Goal: Task Accomplishment & Management: Use online tool/utility

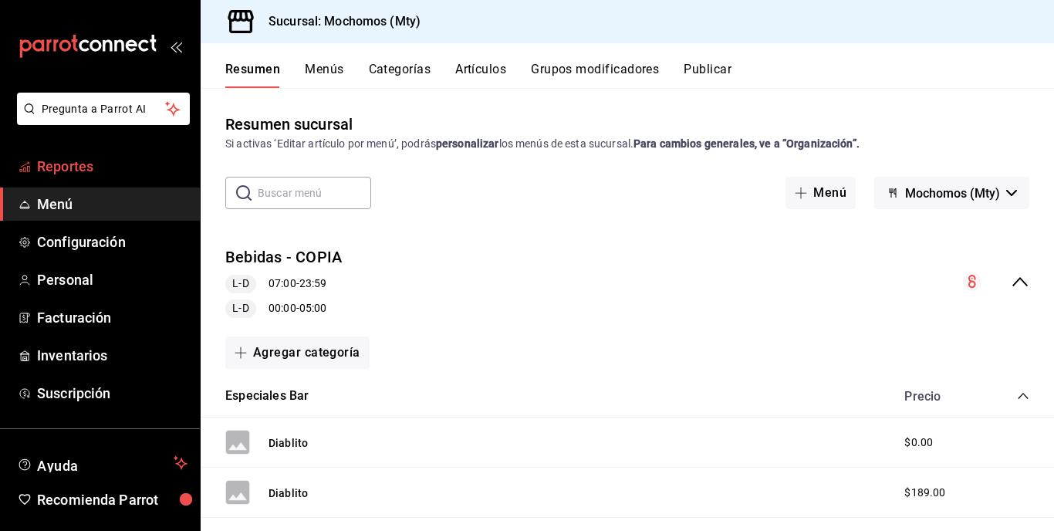
click at [86, 153] on link "Reportes" at bounding box center [100, 166] width 200 height 33
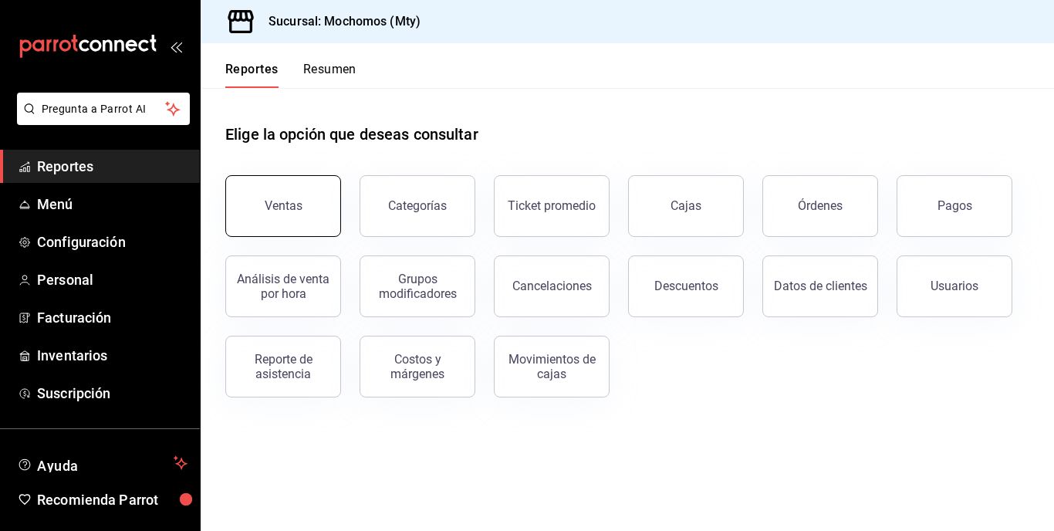
click at [292, 195] on button "Ventas" at bounding box center [283, 206] width 116 height 62
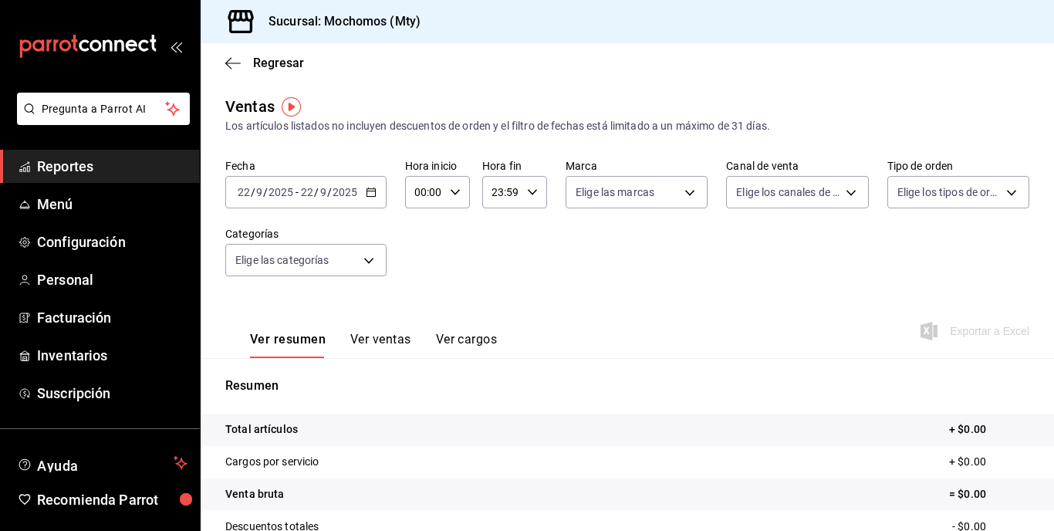
click at [353, 198] on input "2025" at bounding box center [345, 192] width 26 height 12
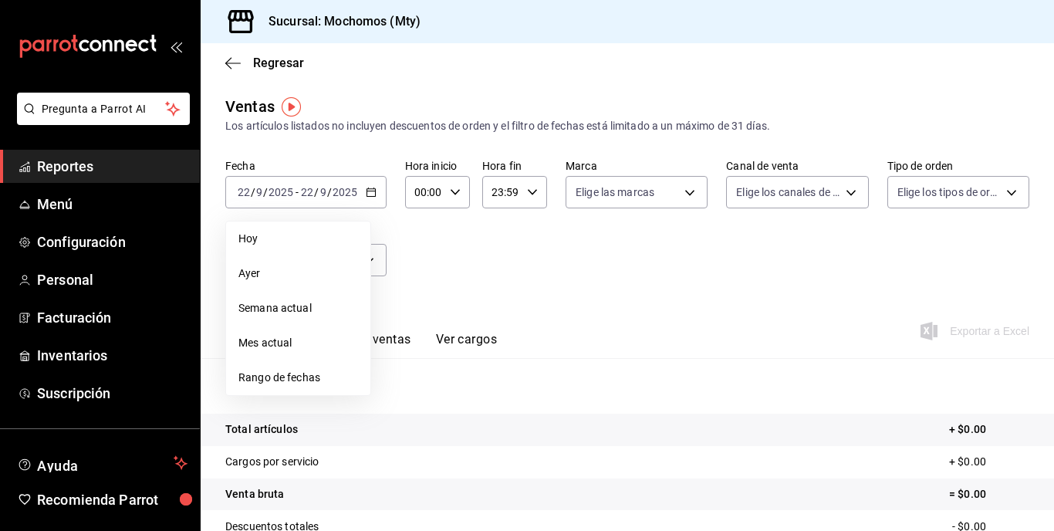
click at [284, 374] on span "Rango de fechas" at bounding box center [298, 378] width 120 height 16
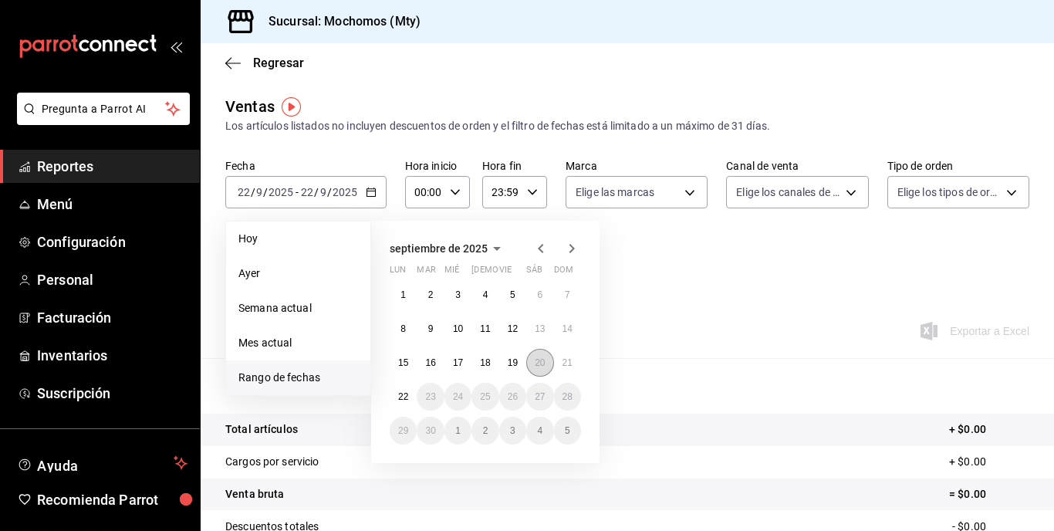
click at [538, 359] on abbr "20" at bounding box center [540, 362] width 10 height 11
click at [396, 396] on button "22" at bounding box center [403, 397] width 27 height 28
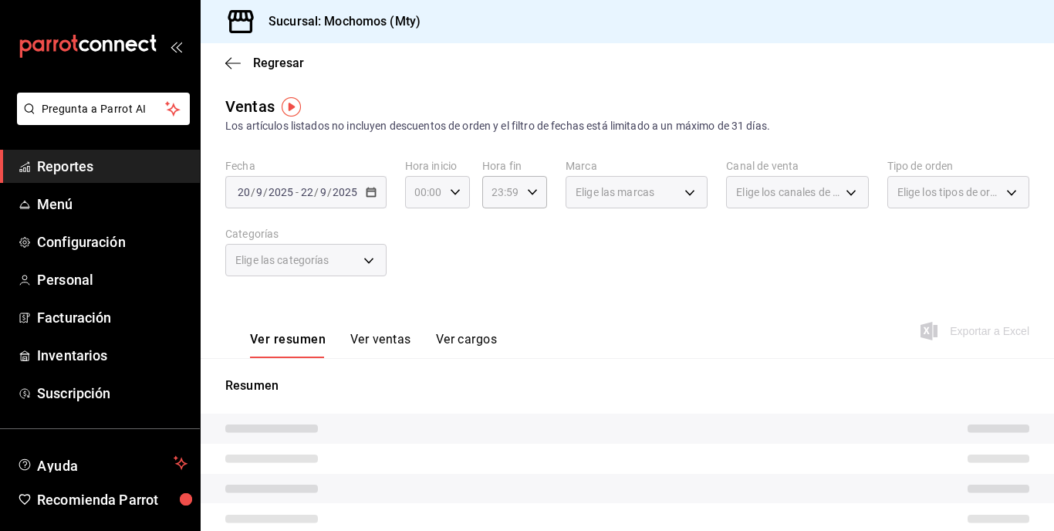
click at [453, 204] on div "00:00 Hora inicio" at bounding box center [437, 192] width 65 height 32
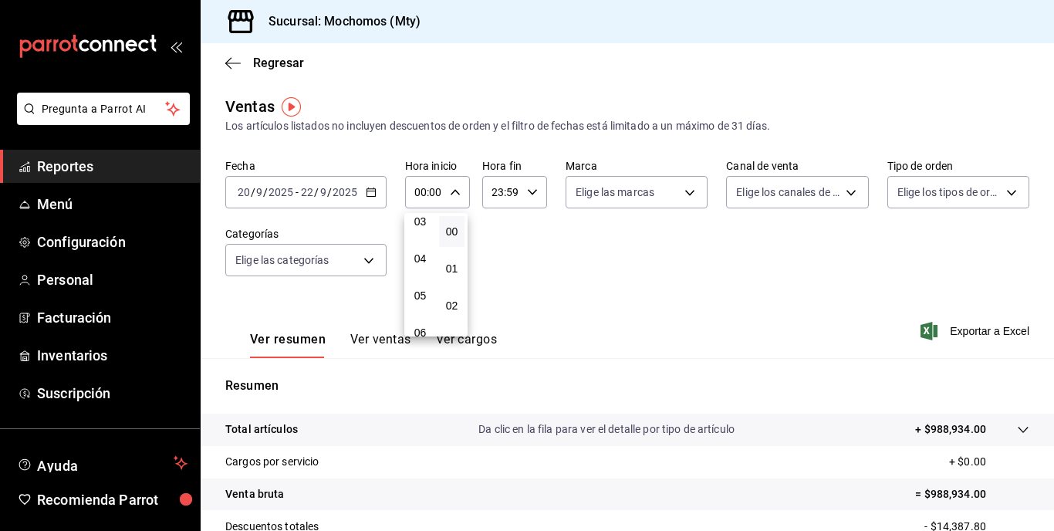
scroll to position [122, 0]
click at [418, 304] on button "05" at bounding box center [420, 294] width 25 height 31
type input "05:00"
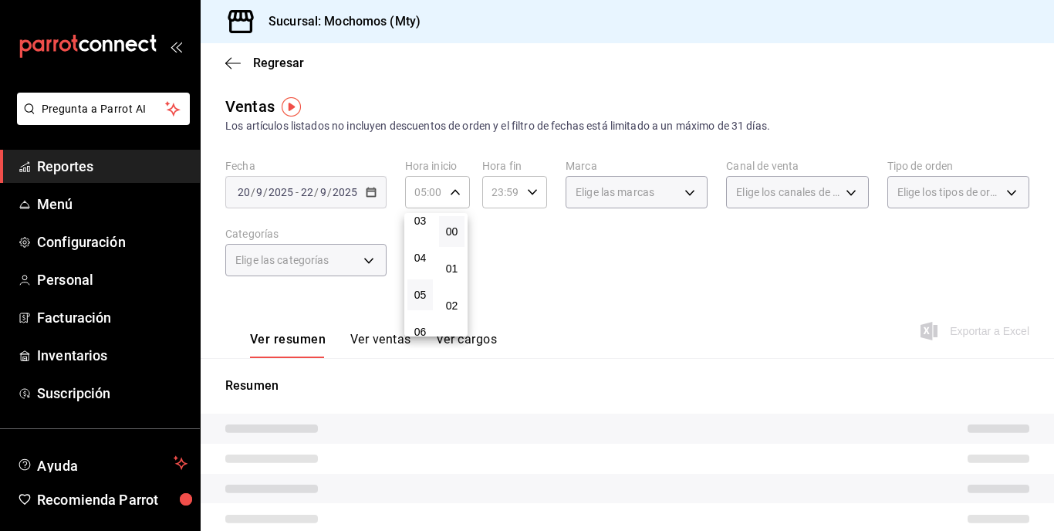
click at [566, 286] on div at bounding box center [527, 265] width 1054 height 531
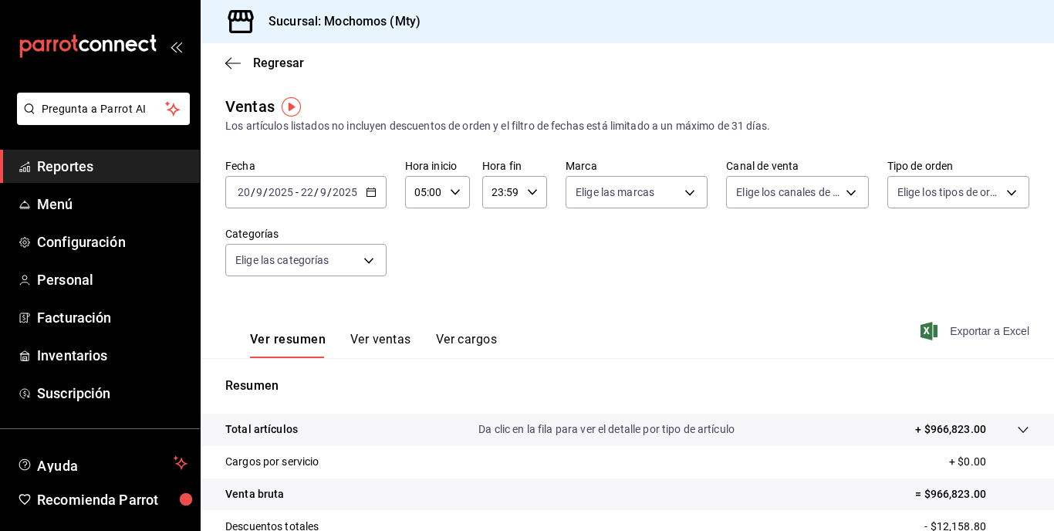
click at [962, 339] on span "Exportar a Excel" at bounding box center [977, 331] width 106 height 19
